Goal: Use online tool/utility: Utilize a website feature to perform a specific function

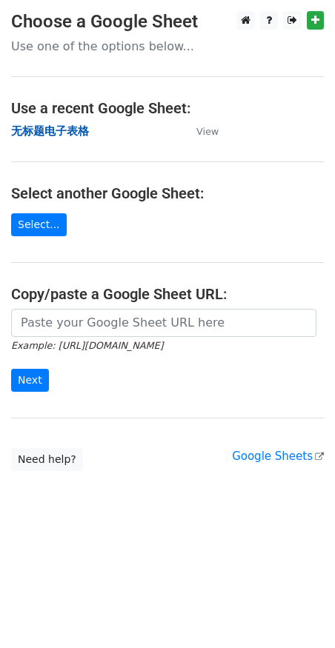
click at [58, 136] on strong "无标题电子表格" at bounding box center [50, 130] width 78 height 13
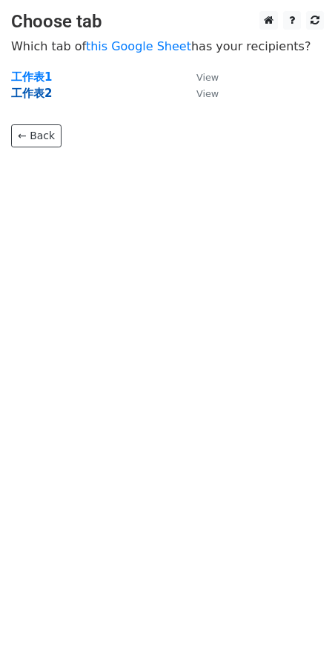
click at [41, 97] on strong "工作表2" at bounding box center [31, 93] width 41 height 13
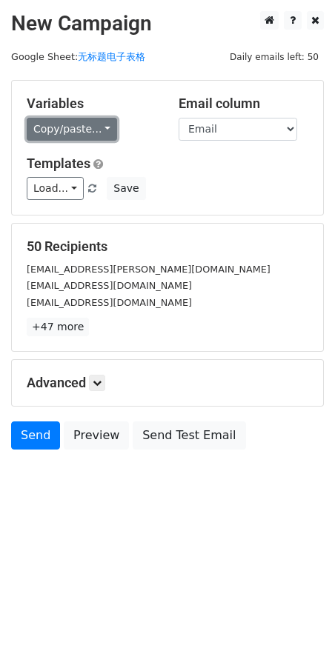
click at [87, 119] on link "Copy/paste..." at bounding box center [72, 129] width 90 height 23
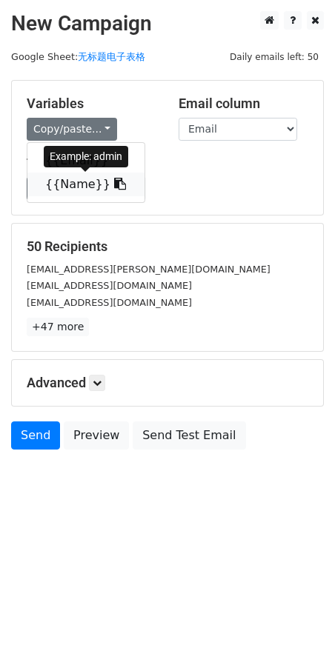
click at [73, 190] on link "{{Name}}" at bounding box center [85, 184] width 117 height 24
